Goal: Transaction & Acquisition: Purchase product/service

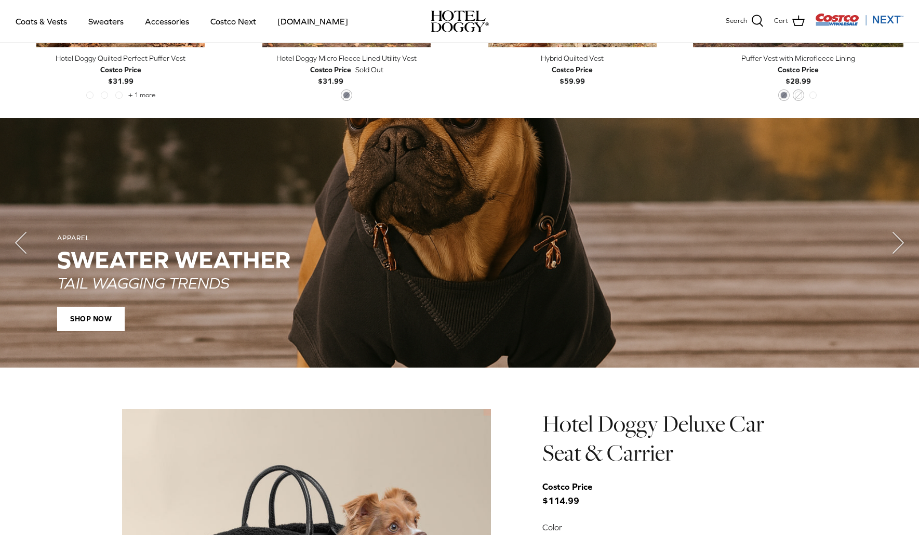
scroll to position [734, 0]
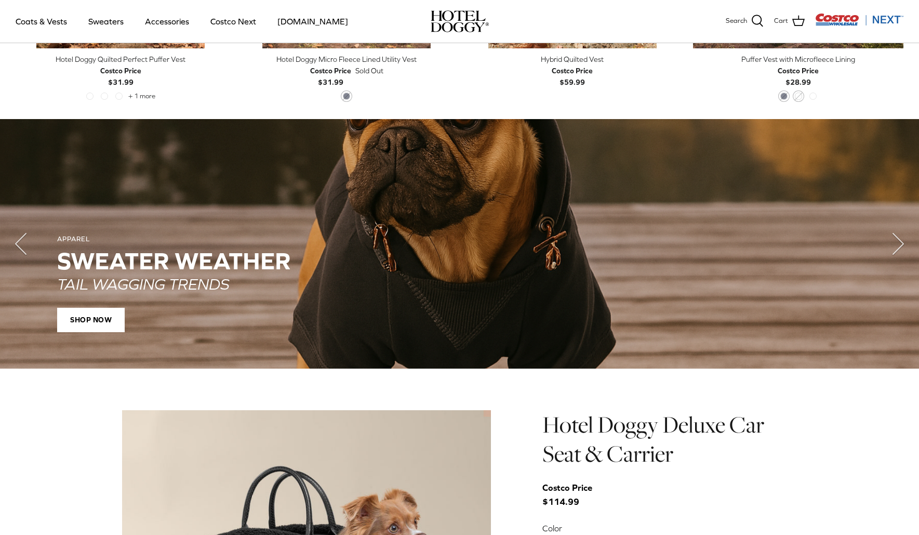
click at [271, 267] on h2 "SWEATER WEATHER" at bounding box center [459, 261] width 805 height 27
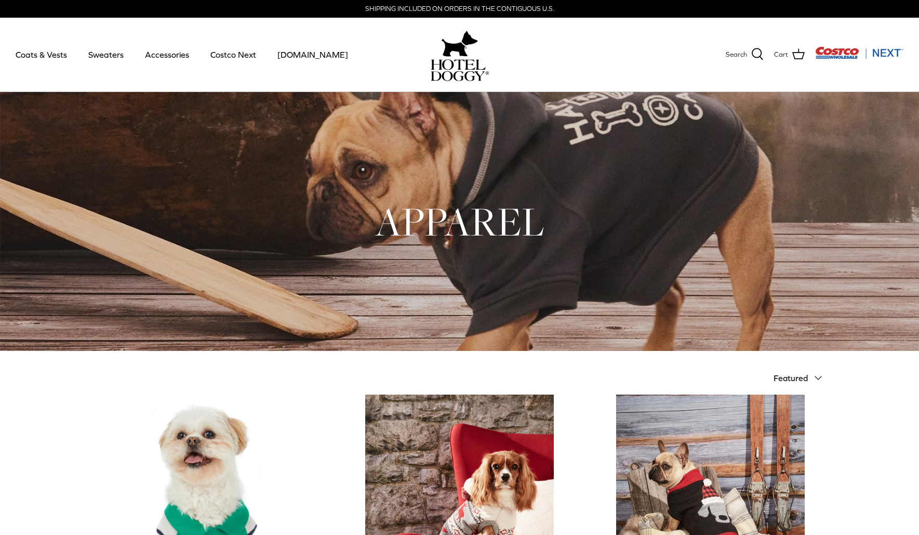
click at [487, 224] on h1 "APPAREL" at bounding box center [460, 221] width 738 height 51
click at [850, 54] on img "Costco Next" at bounding box center [859, 52] width 88 height 13
